Goal: Task Accomplishment & Management: Complete application form

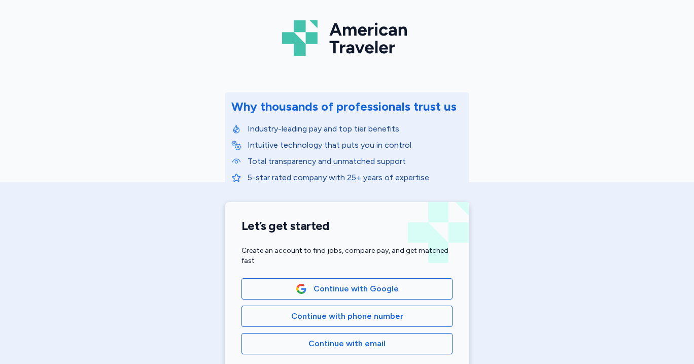
scroll to position [168, 0]
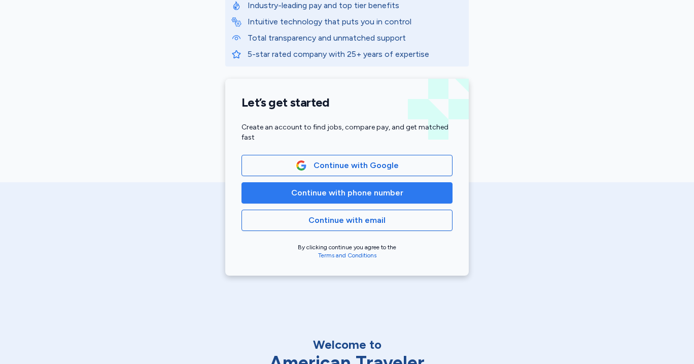
click at [344, 197] on span "Continue with phone number" at bounding box center [347, 193] width 112 height 12
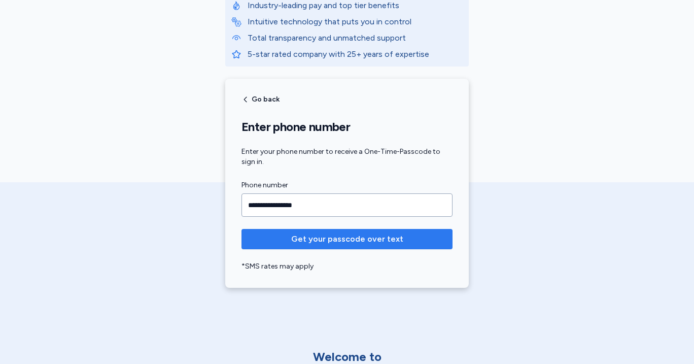
type input "**********"
click at [349, 229] on button "Get your passcode over text" at bounding box center [347, 239] width 211 height 20
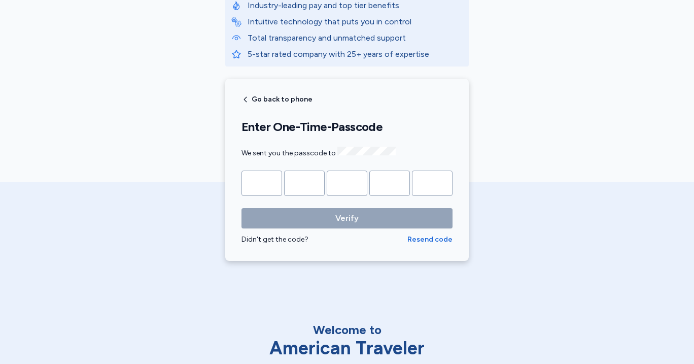
click at [262, 182] on input "Please enter OTP character 1" at bounding box center [262, 183] width 41 height 25
type input "*"
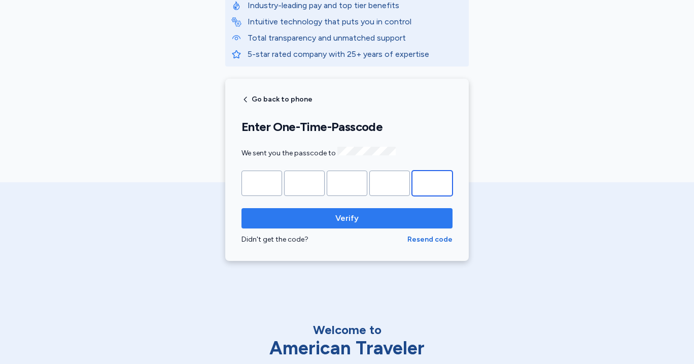
type input "*"
click at [320, 222] on span "Verify" at bounding box center [347, 218] width 195 height 12
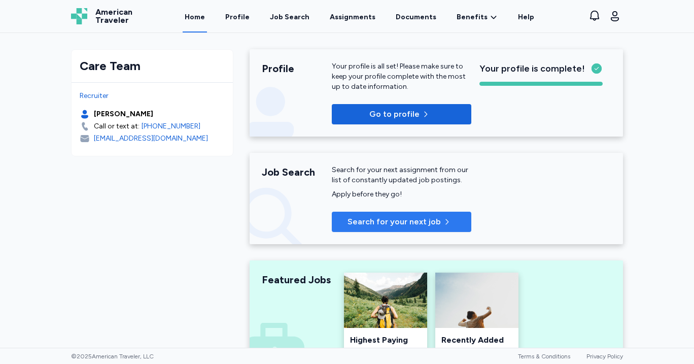
click at [375, 216] on span "Search for your next job" at bounding box center [394, 222] width 93 height 12
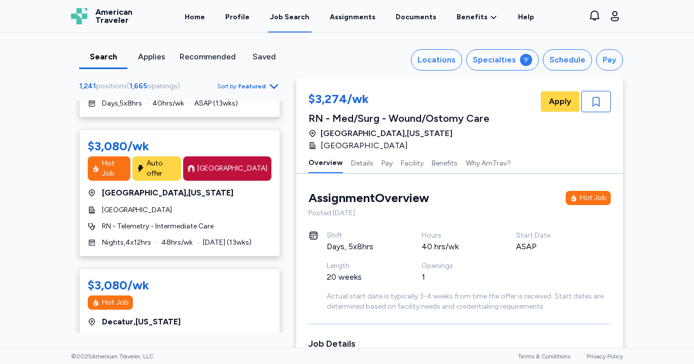
scroll to position [356, 0]
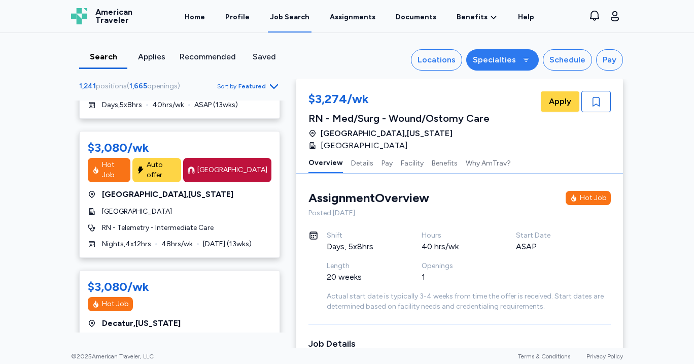
click at [522, 58] on div at bounding box center [526, 60] width 12 height 12
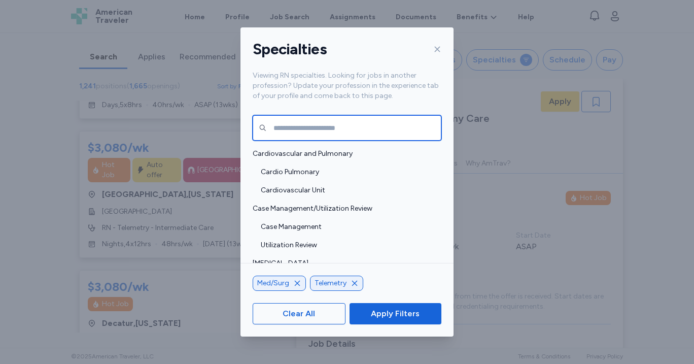
click at [311, 127] on input "text" at bounding box center [347, 127] width 189 height 25
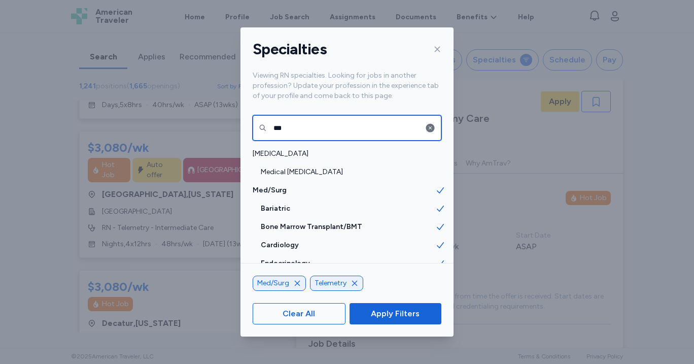
type input "***"
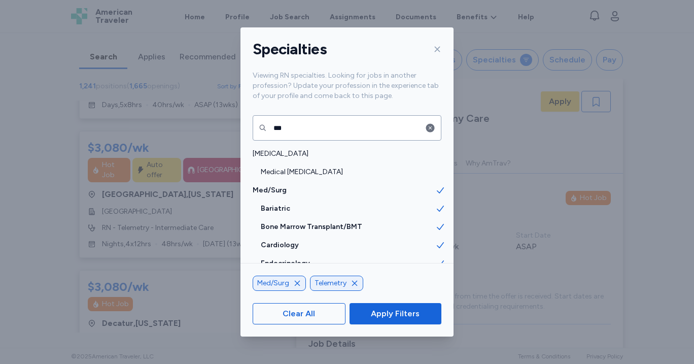
click at [356, 284] on icon "button" at bounding box center [355, 283] width 8 height 8
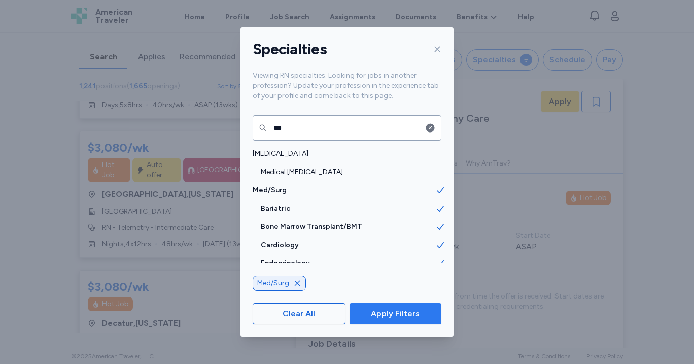
click at [385, 308] on span "Apply Filters" at bounding box center [395, 314] width 49 height 12
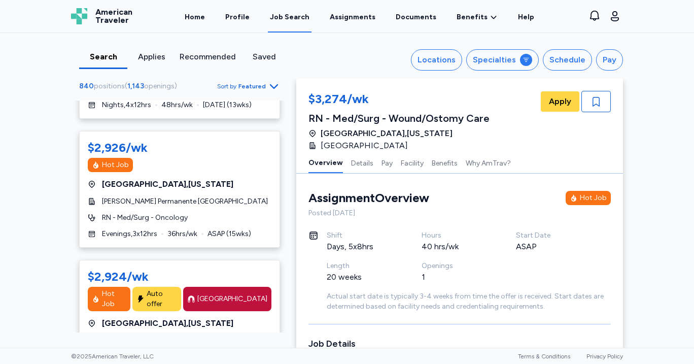
scroll to position [227, 0]
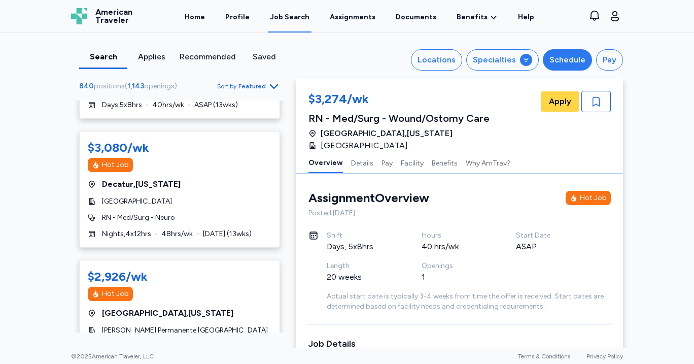
click at [580, 55] on div "Schedule" at bounding box center [568, 60] width 36 height 12
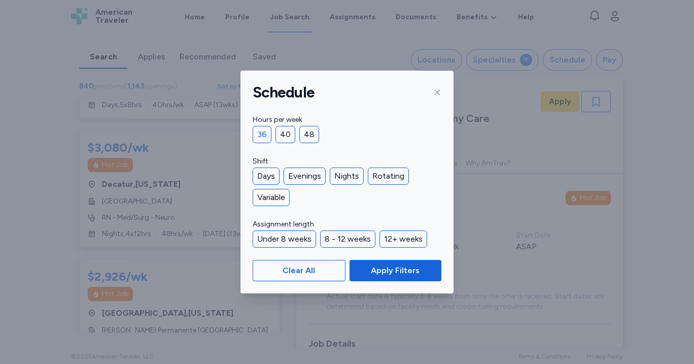
click at [255, 129] on div "36" at bounding box center [262, 134] width 19 height 17
click at [415, 267] on span "Apply Filters" at bounding box center [395, 270] width 49 height 12
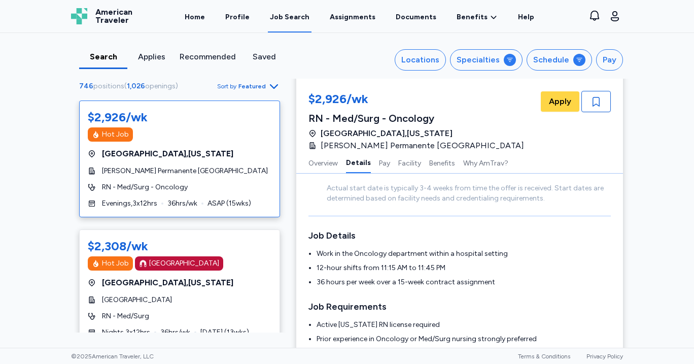
scroll to position [145, 0]
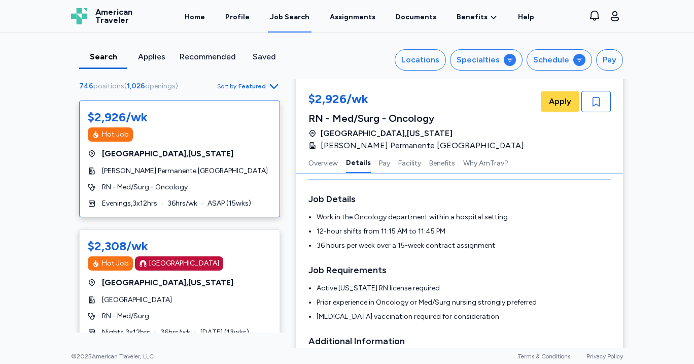
click at [44, 176] on div "Search Applies Recommended Saved Locations Specialties Schedule Pay 746 positio…" at bounding box center [347, 190] width 694 height 315
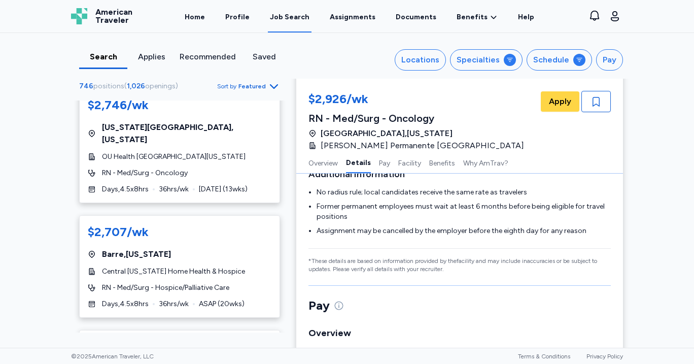
scroll to position [3155, 0]
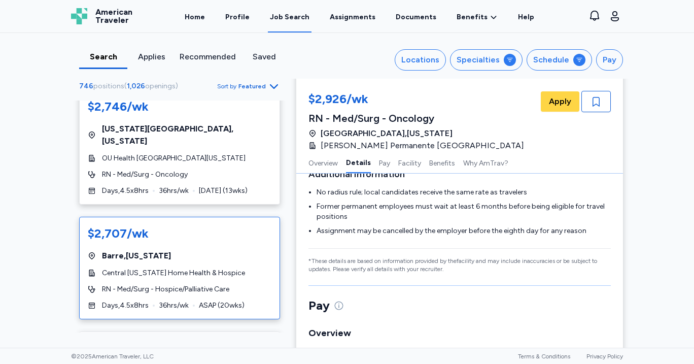
click at [252, 284] on div "RN - Med/Surg - Hospice/Palliative Care" at bounding box center [180, 289] width 184 height 10
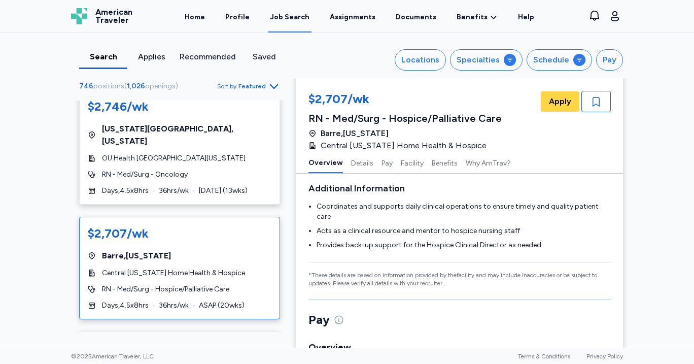
scroll to position [1, 0]
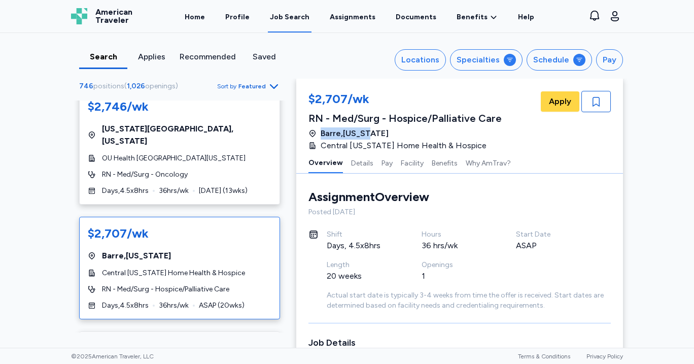
drag, startPoint x: 321, startPoint y: 132, endPoint x: 373, endPoint y: 134, distance: 51.8
click at [373, 134] on span "[GEOGRAPHIC_DATA] , [US_STATE]" at bounding box center [355, 133] width 68 height 12
drag, startPoint x: 381, startPoint y: 133, endPoint x: 322, endPoint y: 132, distance: 58.4
click at [322, 132] on div "[GEOGRAPHIC_DATA] , [US_STATE]" at bounding box center [405, 133] width 193 height 12
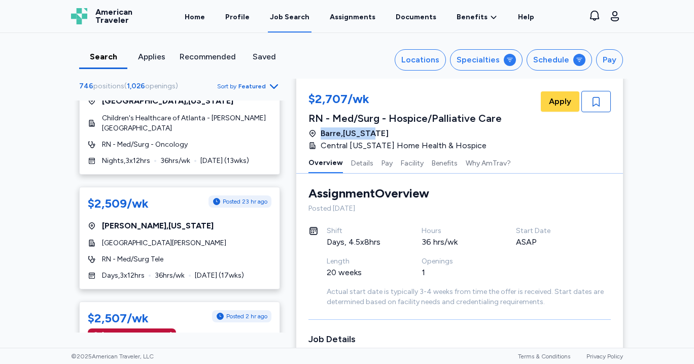
scroll to position [6049, 0]
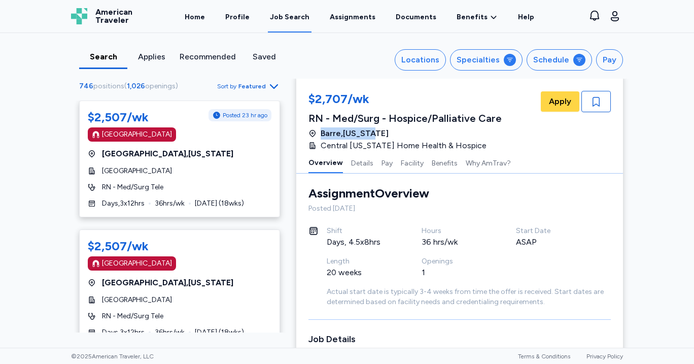
click at [21, 184] on div "Search Applies Recommended Saved Locations Specialties Schedule Pay 746 positio…" at bounding box center [347, 190] width 694 height 315
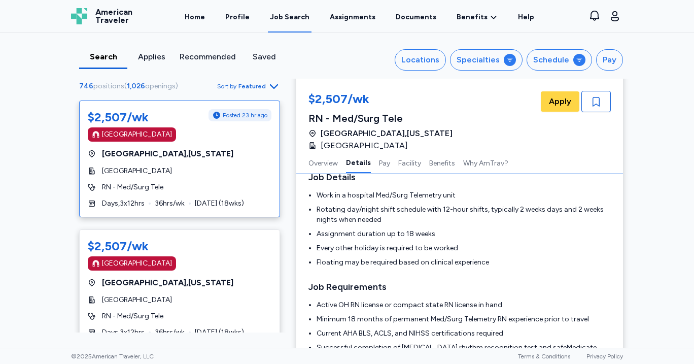
scroll to position [168, 0]
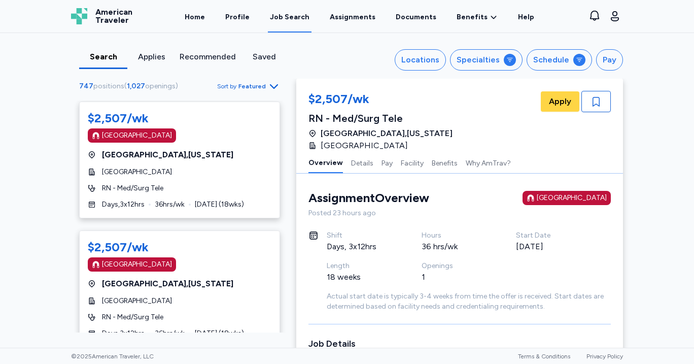
scroll to position [0, 0]
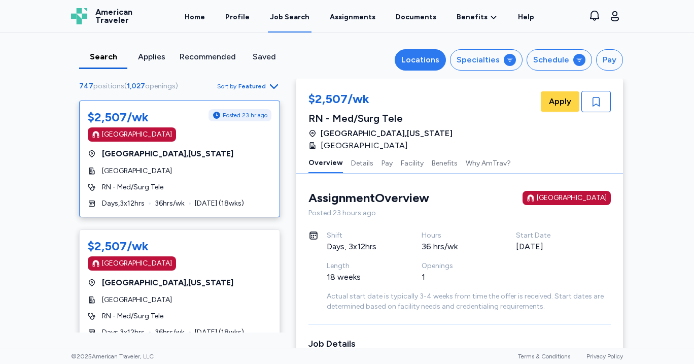
click at [425, 60] on div "Locations" at bounding box center [420, 60] width 38 height 12
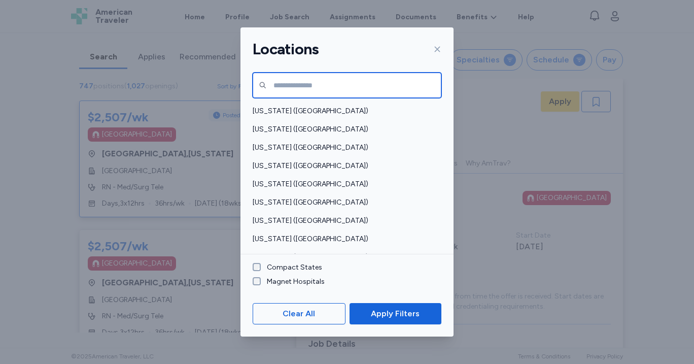
click at [311, 85] on input "text" at bounding box center [347, 85] width 189 height 25
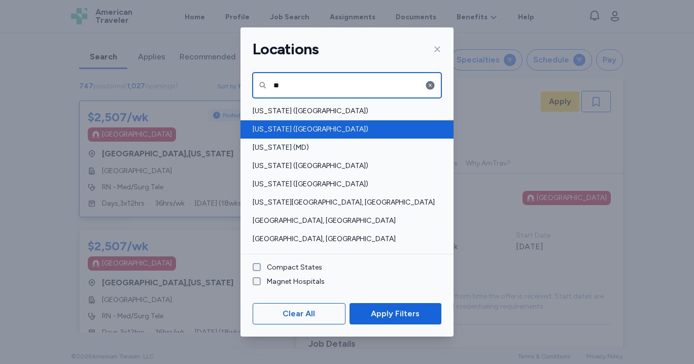
type input "**"
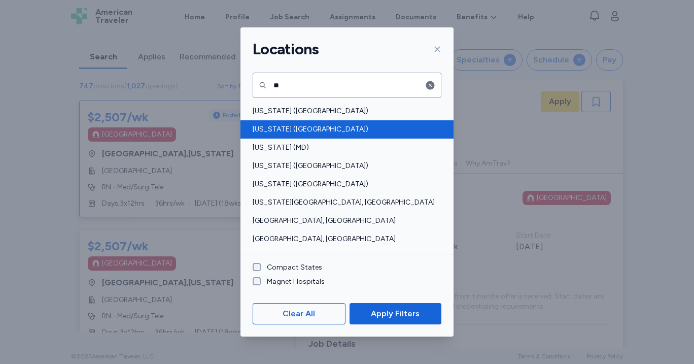
click at [292, 127] on span "[US_STATE] ([GEOGRAPHIC_DATA])" at bounding box center [344, 129] width 183 height 10
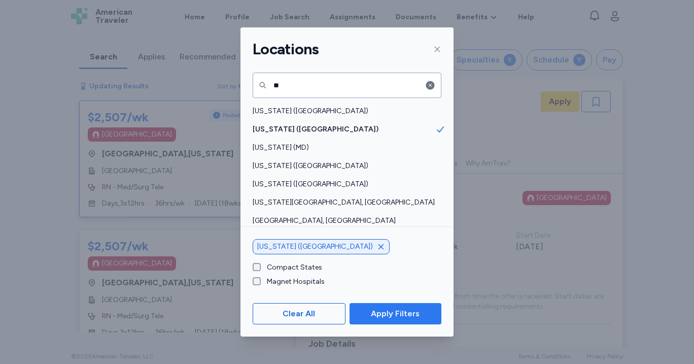
click at [421, 324] on button "Apply Filters" at bounding box center [396, 313] width 92 height 21
